Goal: Navigation & Orientation: Find specific page/section

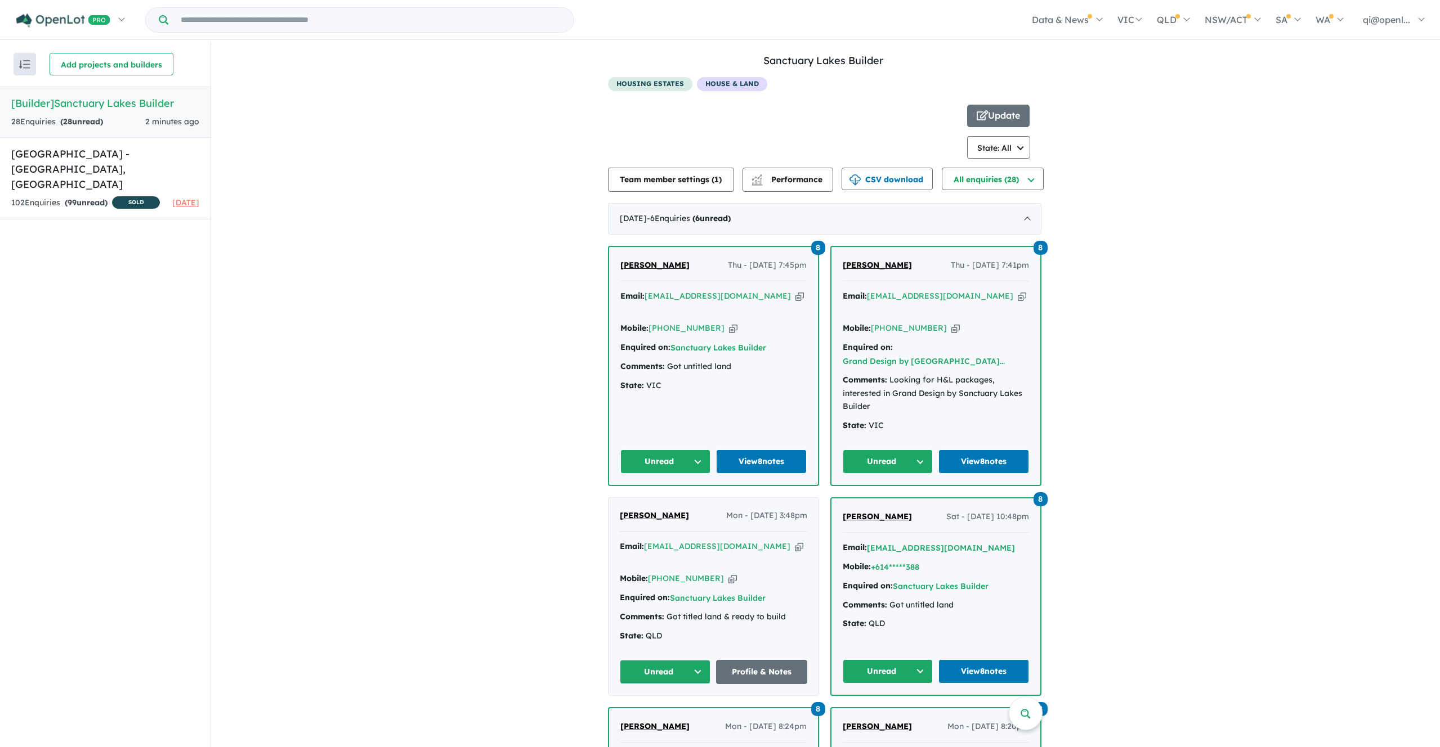
click at [920, 111] on div at bounding box center [787, 132] width 359 height 54
click at [790, 123] on div at bounding box center [787, 132] width 359 height 54
click at [826, 110] on div at bounding box center [787, 132] width 359 height 54
click at [780, 60] on link "Sanctuary Lakes Builder" at bounding box center [823, 60] width 120 height 13
click at [98, 171] on h5 "[GEOGRAPHIC_DATA] - [GEOGRAPHIC_DATA][PERSON_NAME][GEOGRAPHIC_DATA]" at bounding box center [105, 169] width 188 height 46
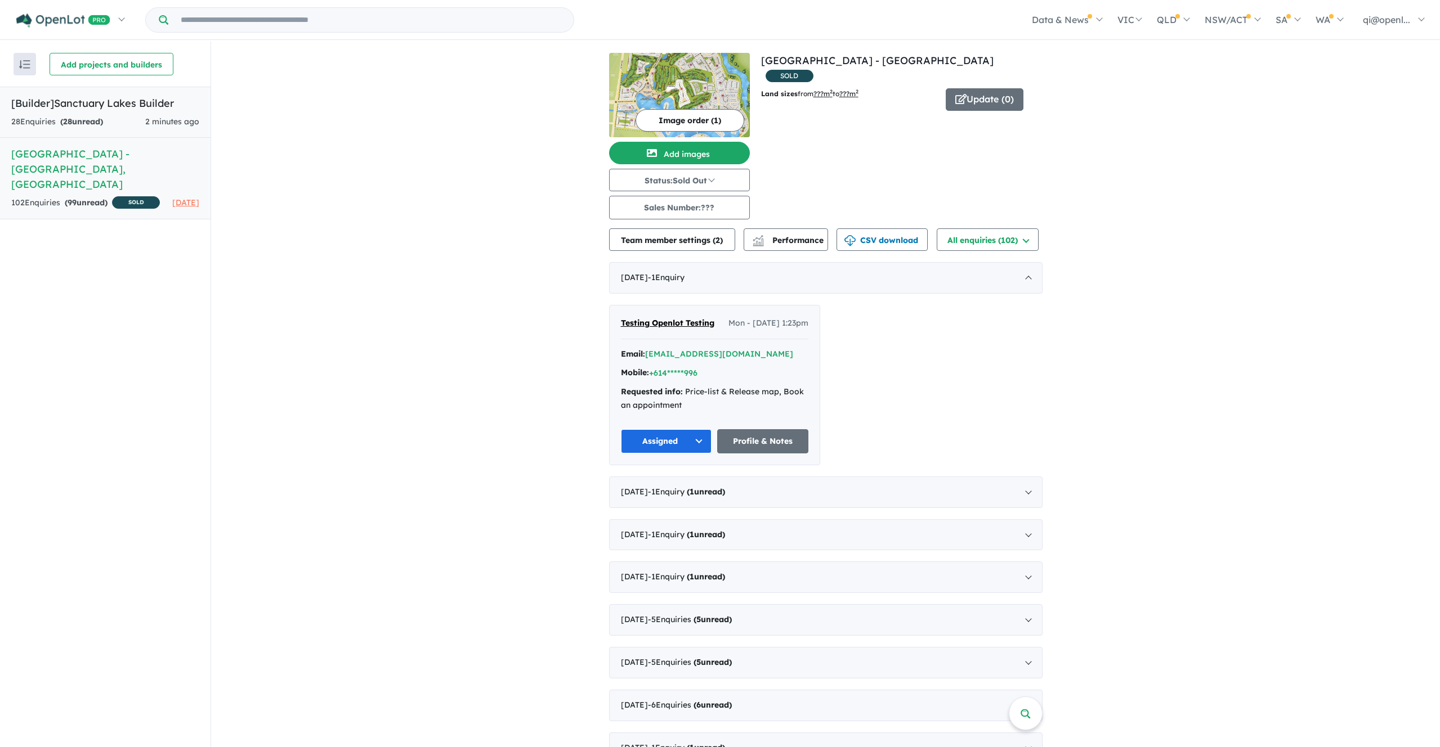
click at [149, 104] on h5 "[Builder] Sanctuary Lakes Builder" at bounding box center [105, 103] width 188 height 15
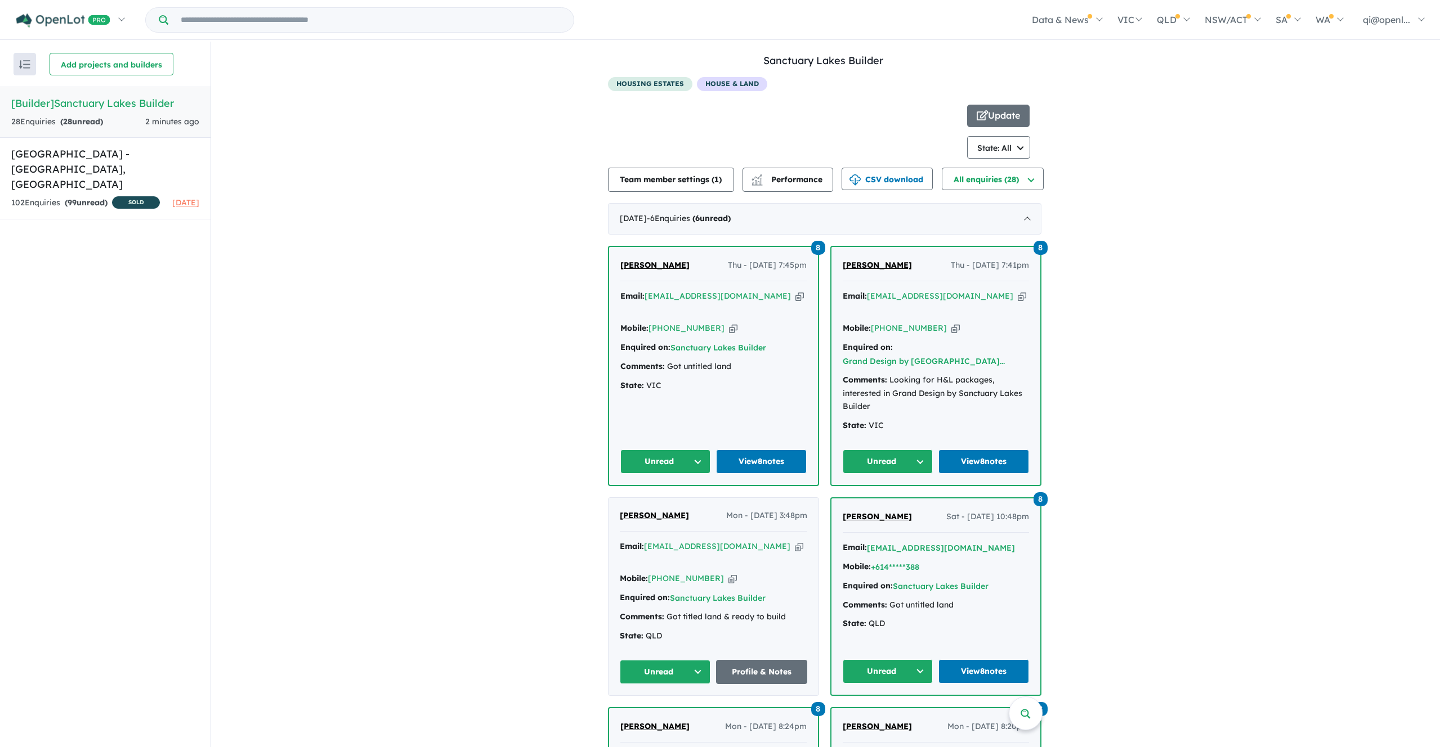
click at [881, 139] on div at bounding box center [787, 132] width 359 height 54
click at [123, 165] on h5 "[GEOGRAPHIC_DATA] - [GEOGRAPHIC_DATA][PERSON_NAME][GEOGRAPHIC_DATA]" at bounding box center [105, 169] width 188 height 46
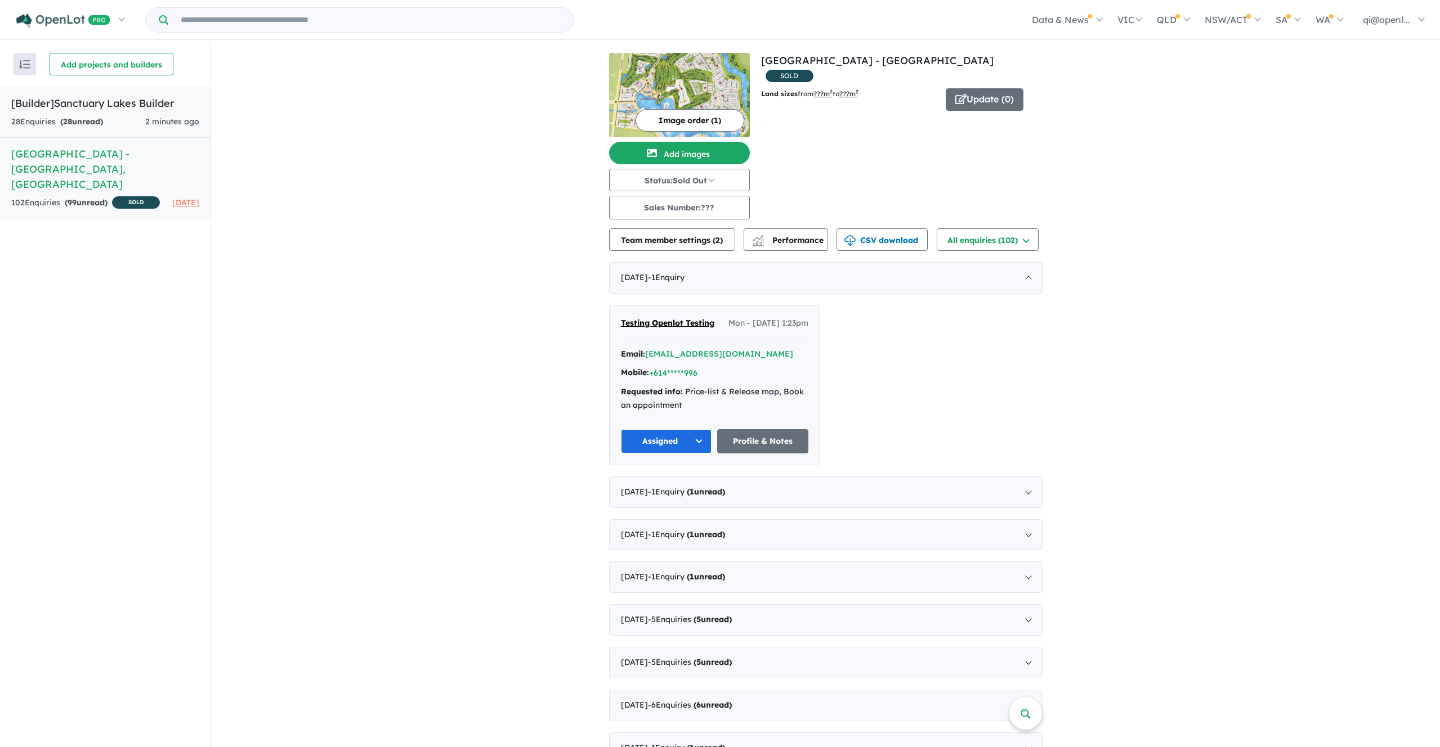
click at [129, 107] on h5 "[Builder] Sanctuary Lakes Builder" at bounding box center [105, 103] width 188 height 15
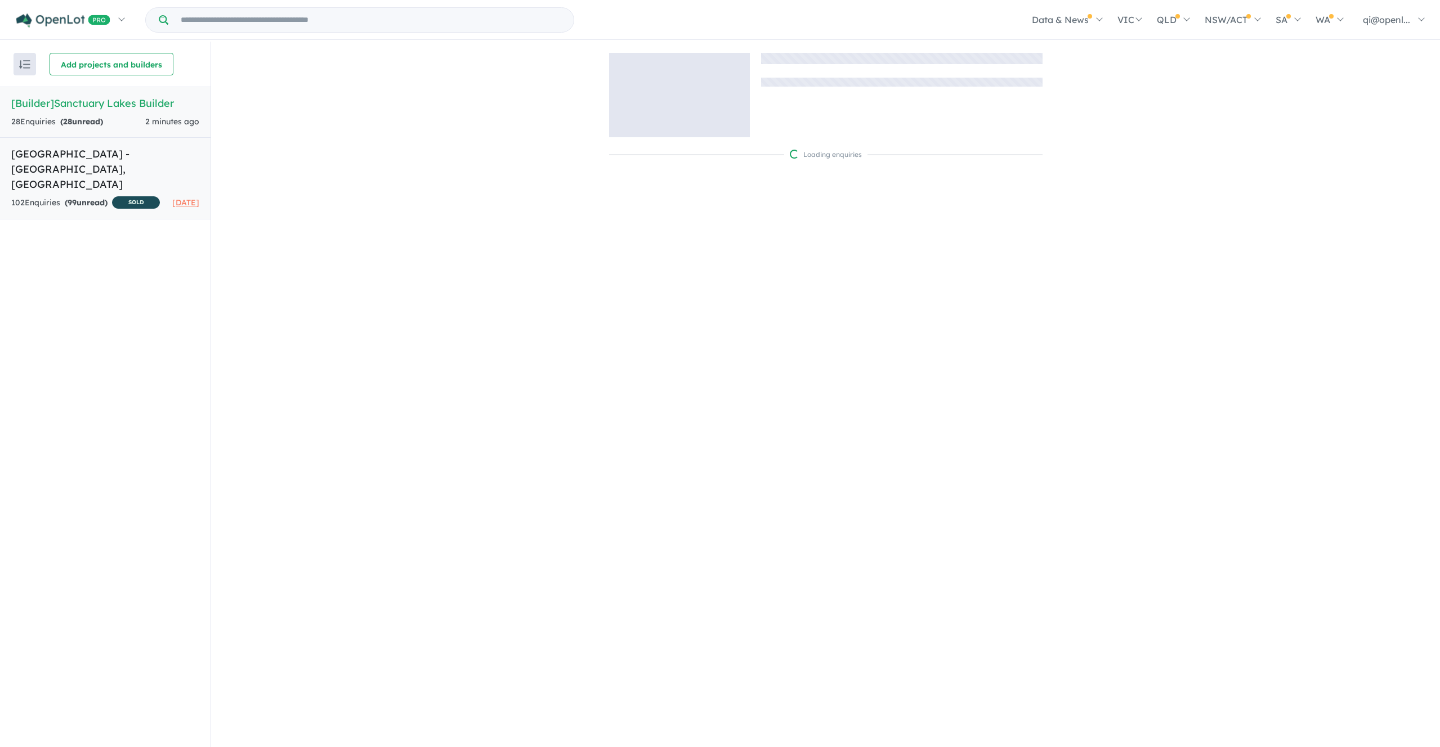
click at [127, 168] on h5 "[GEOGRAPHIC_DATA] - [GEOGRAPHIC_DATA][PERSON_NAME][GEOGRAPHIC_DATA]" at bounding box center [105, 169] width 188 height 46
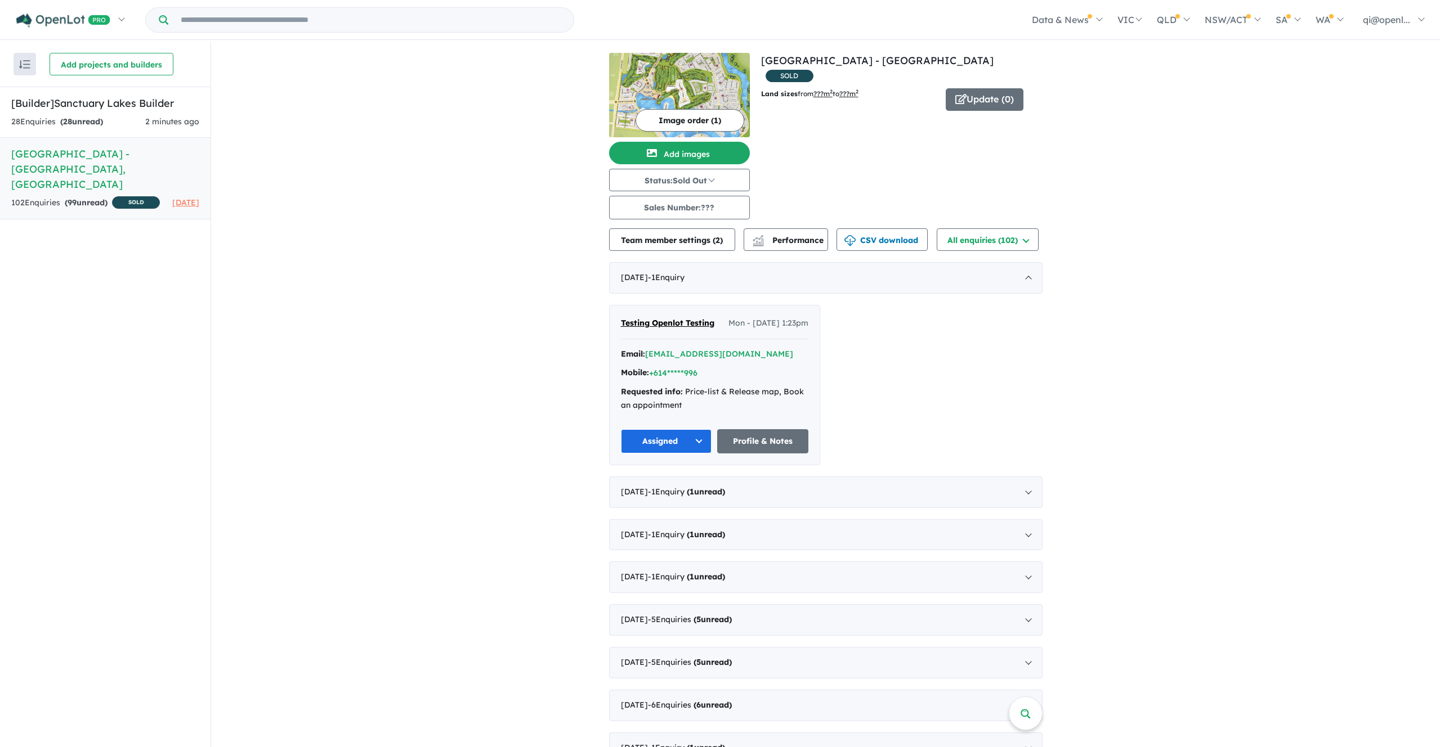
click at [899, 116] on div "View all projects in your account [GEOGRAPHIC_DATA] - Point Cook SOLD Land size…" at bounding box center [901, 136] width 281 height 167
